Goal: Information Seeking & Learning: Learn about a topic

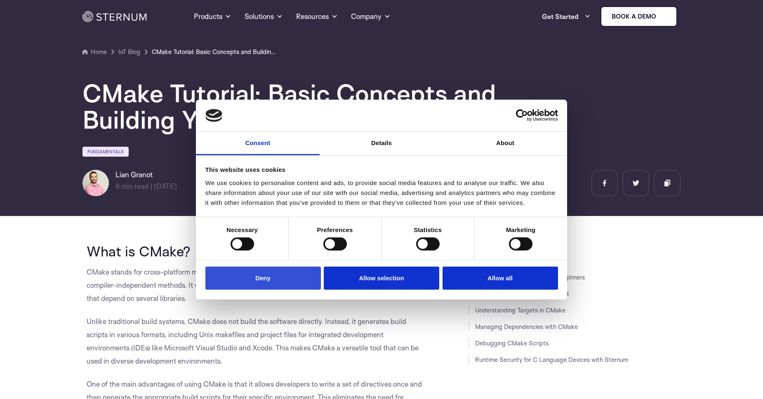
click at [253, 277] on button "Deny" at bounding box center [262, 278] width 115 height 24
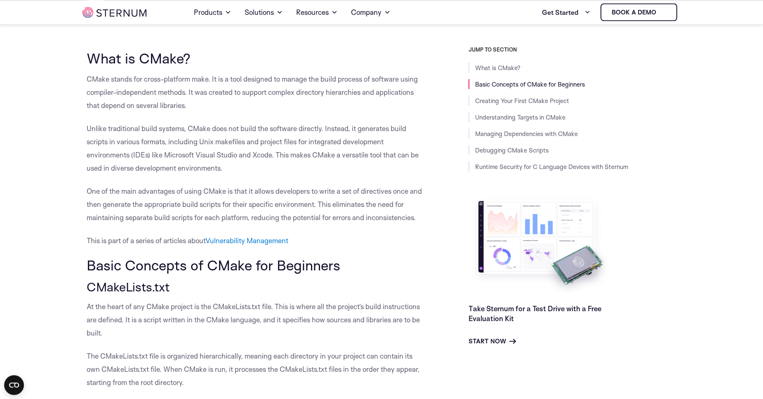
scroll to position [188, 0]
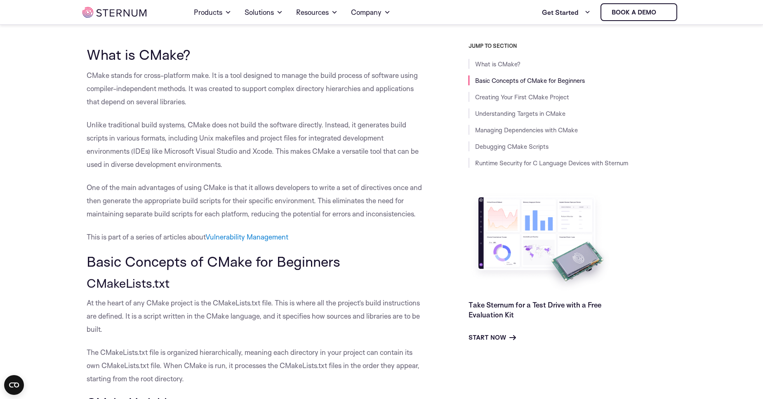
click at [400, 242] on p "This is part of a series of articles about Vulnerability Management" at bounding box center [257, 237] width 341 height 13
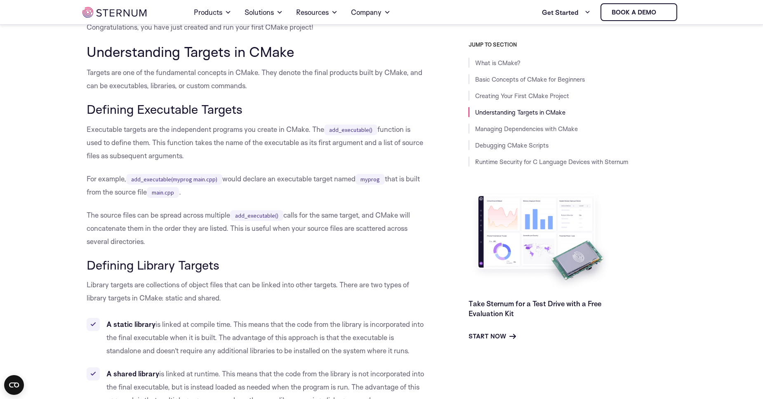
scroll to position [1999, 0]
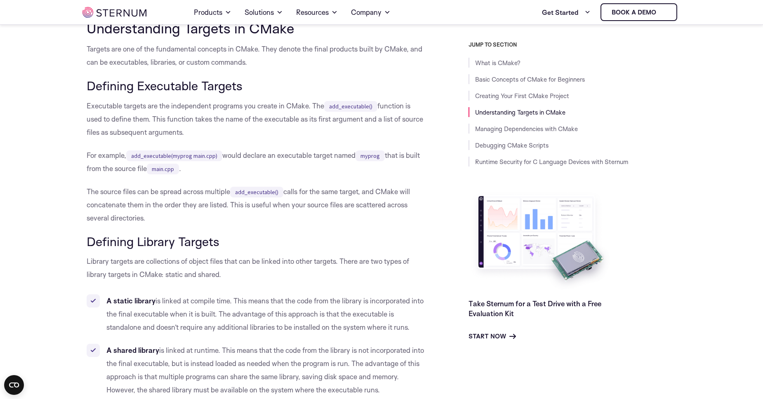
click at [351, 225] on p "The source files can be spread across multiple add_executable() calls for the s…" at bounding box center [257, 205] width 341 height 40
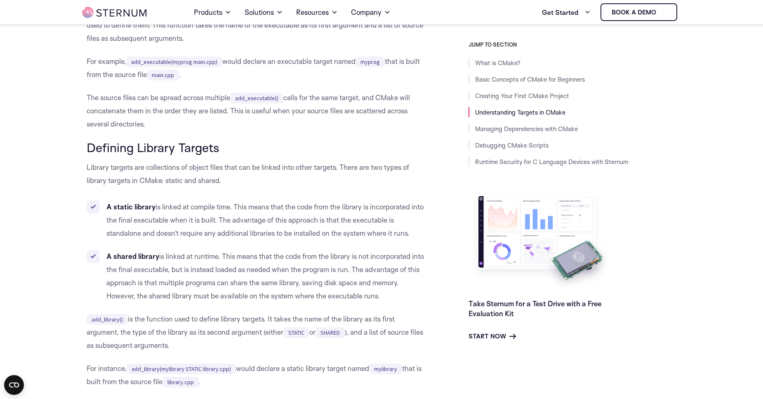
scroll to position [2116, 0]
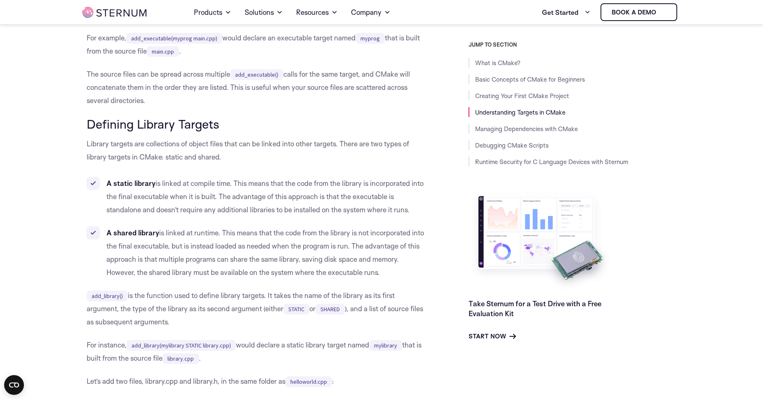
click at [313, 131] on h3 "Defining Library Targets" at bounding box center [257, 124] width 341 height 14
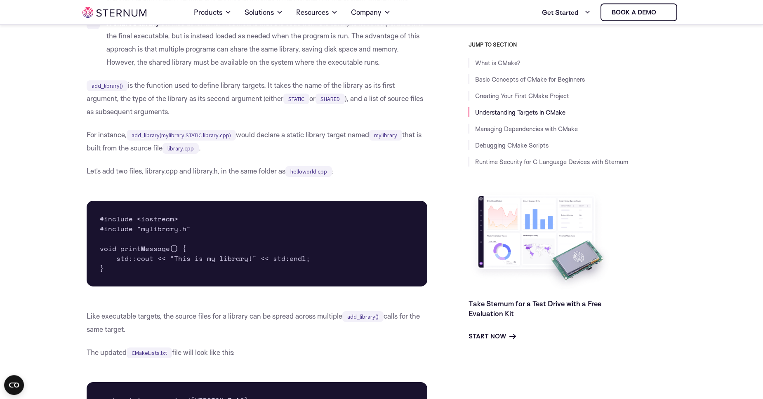
scroll to position [2328, 0]
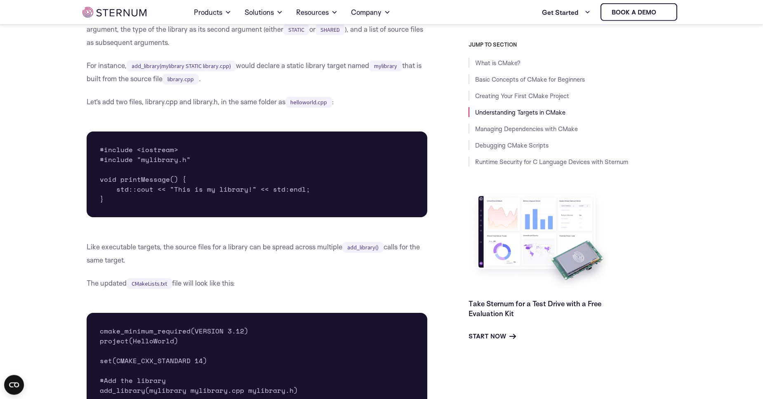
scroll to position [2398, 0]
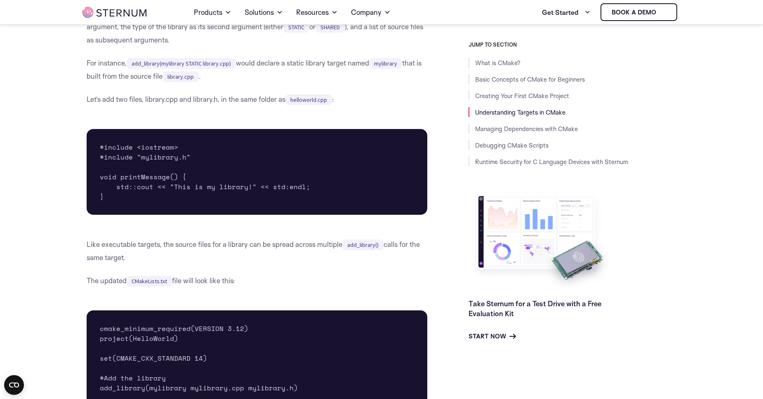
click at [283, 264] on p "Like executable targets, the source files for a library can be spread across mu…" at bounding box center [257, 251] width 341 height 26
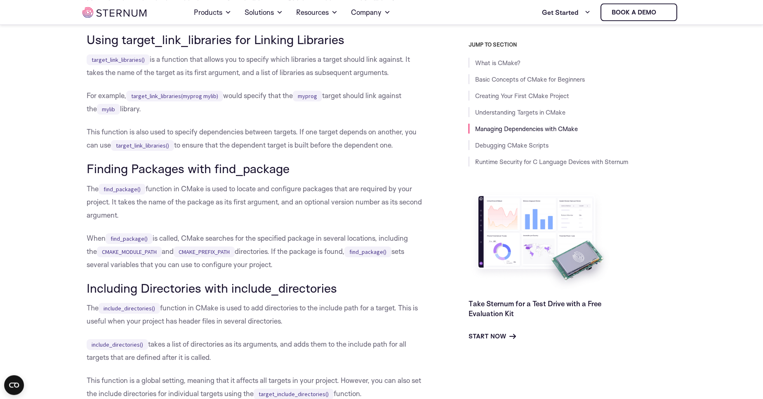
scroll to position [3292, 0]
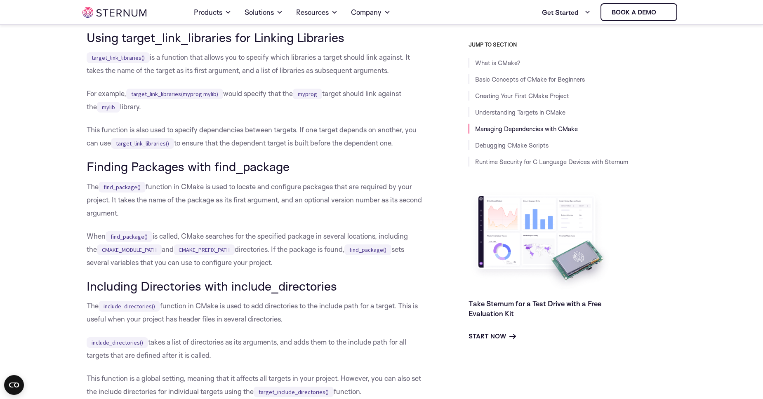
click at [442, 316] on div "JUMP TO SECTION What is CMake? Basic Concepts of CMake for Beginners Creating Y…" at bounding box center [555, 191] width 249 height 300
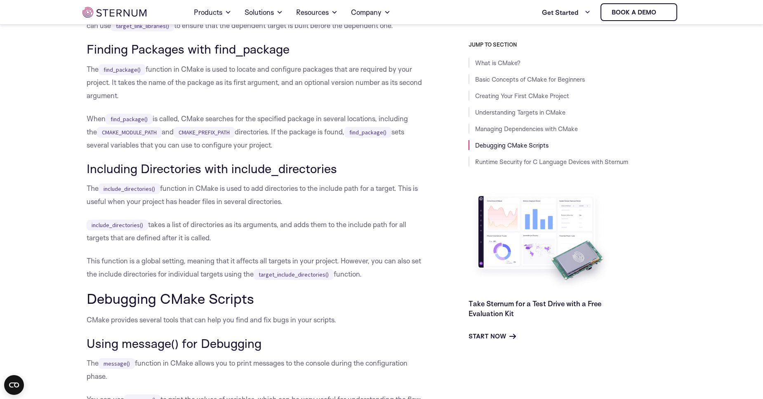
scroll to position [3433, 0]
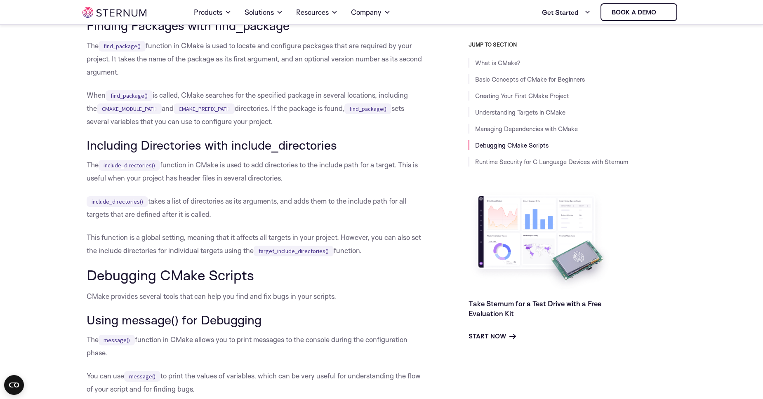
click at [426, 257] on p "This function is a global setting, meaning that it affects all targets in your …" at bounding box center [257, 244] width 341 height 26
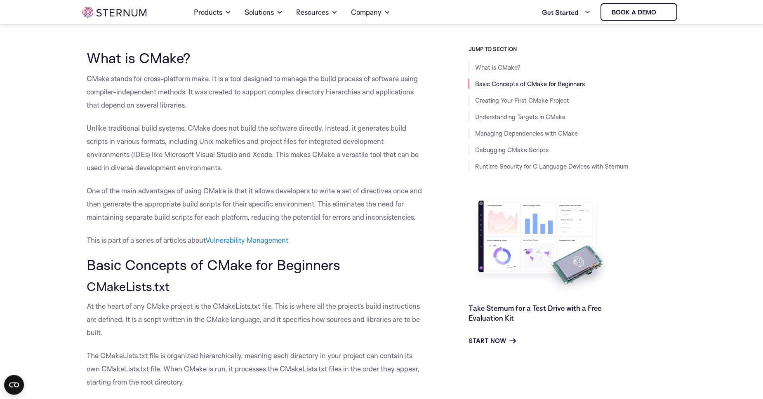
scroll to position [211, 0]
